Goal: Task Accomplishment & Management: Complete application form

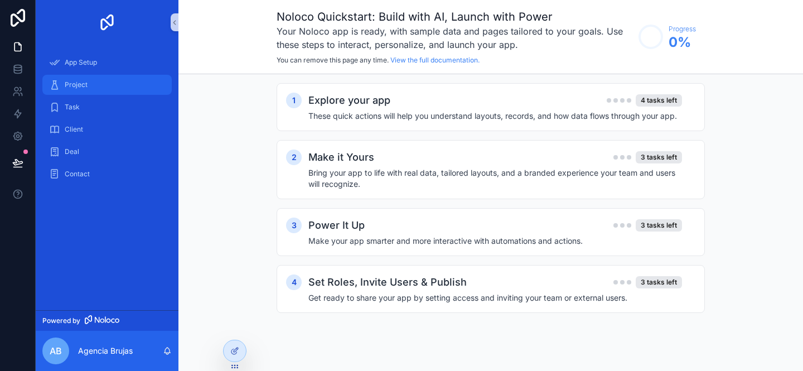
click at [90, 86] on div "Project" at bounding box center [107, 85] width 116 height 18
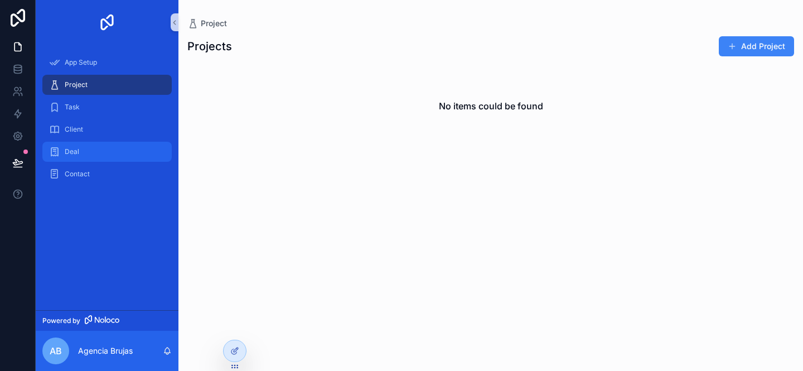
click at [90, 149] on div "Deal" at bounding box center [107, 152] width 116 height 18
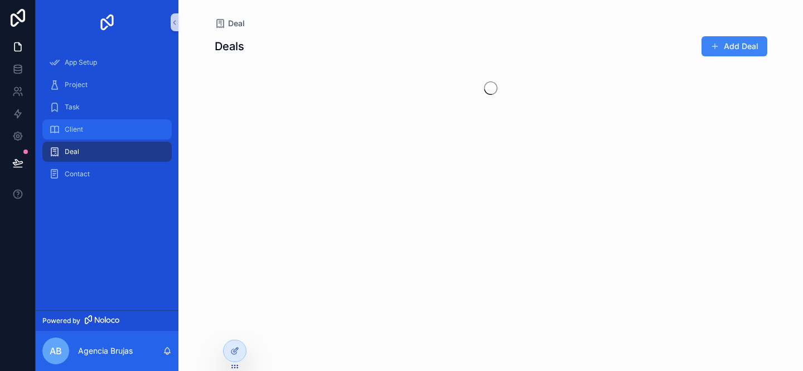
click at [81, 129] on span "Client" at bounding box center [74, 129] width 18 height 9
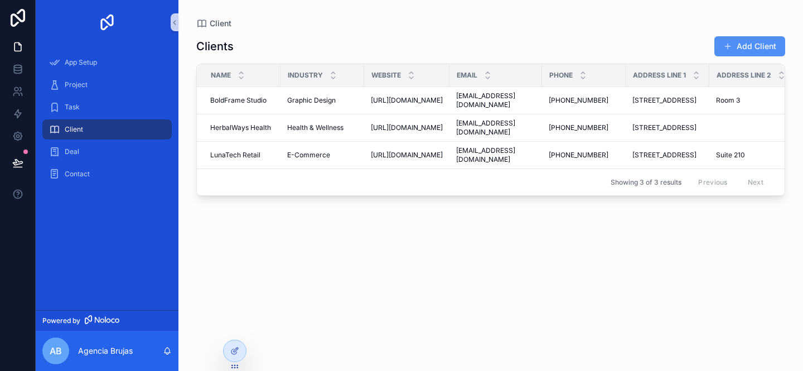
click at [731, 40] on button "Add Client" at bounding box center [749, 46] width 71 height 20
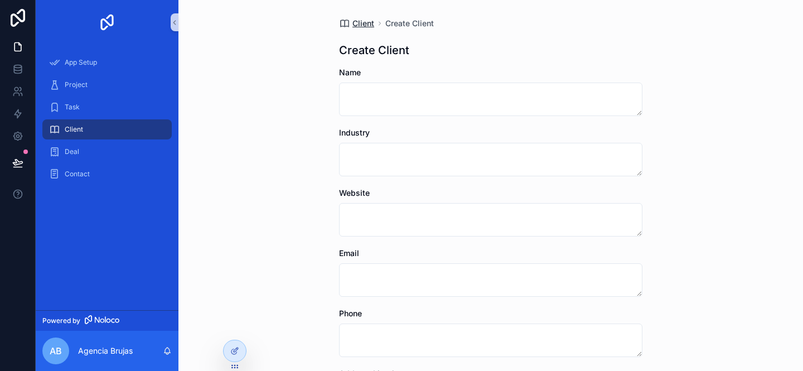
click at [345, 22] on icon at bounding box center [344, 23] width 11 height 11
